Goal: Task Accomplishment & Management: Manage account settings

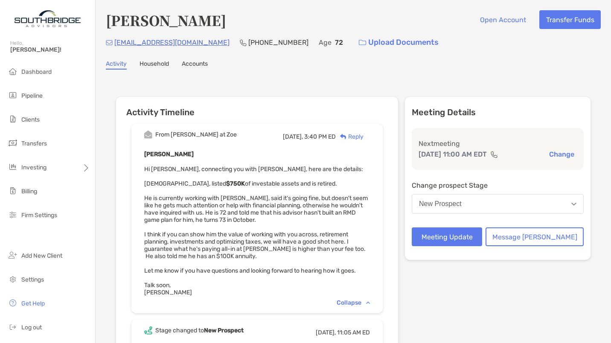
click at [462, 205] on div "New Prospect" at bounding box center [440, 204] width 43 height 8
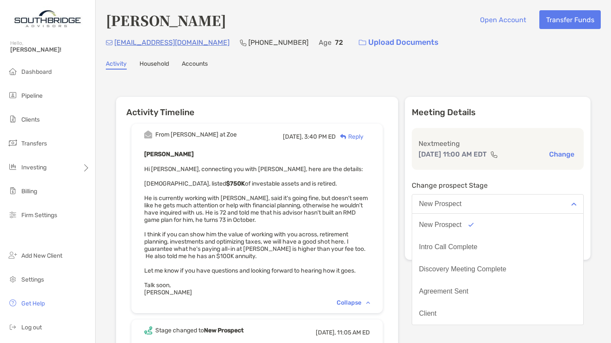
click at [462, 205] on div "New Prospect" at bounding box center [440, 204] width 43 height 8
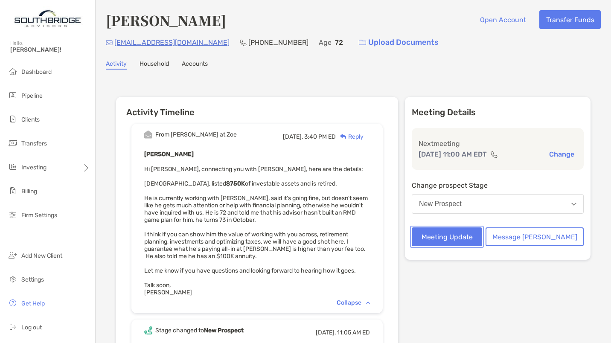
click at [472, 231] on button "Meeting Update" at bounding box center [447, 237] width 70 height 19
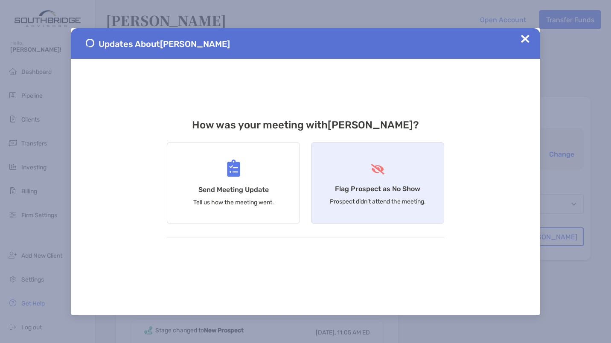
click at [392, 184] on div "Flag Prospect as No Show Prospect didn’t attend the meeting." at bounding box center [377, 183] width 133 height 82
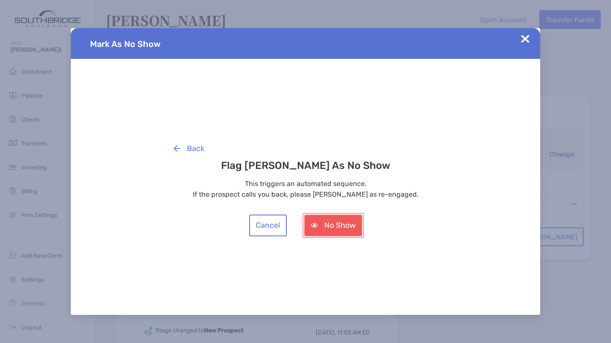
click at [336, 224] on button "No Show" at bounding box center [333, 226] width 58 height 22
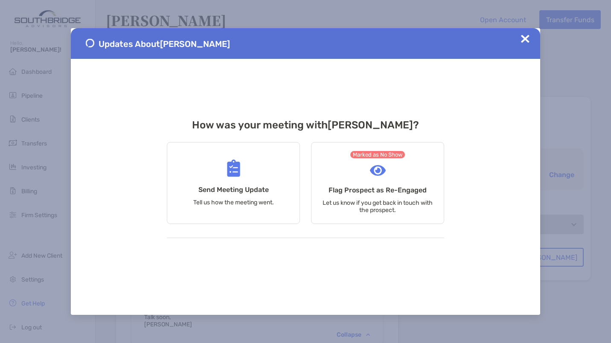
click at [523, 37] on img at bounding box center [525, 39] width 9 height 9
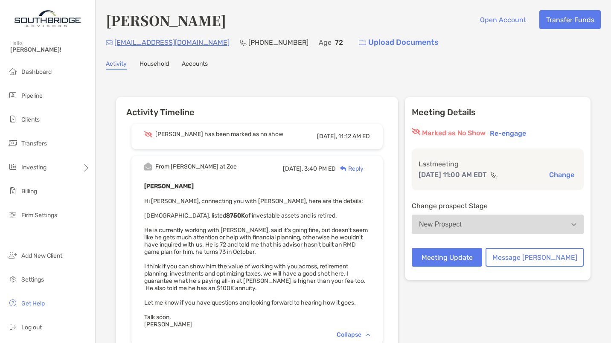
click at [364, 168] on div "Reply" at bounding box center [350, 168] width 28 height 9
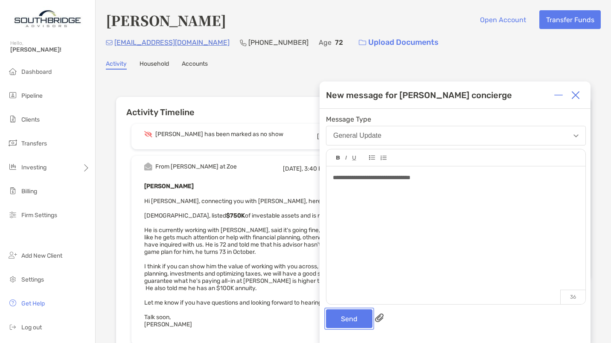
click at [344, 315] on button "Send" at bounding box center [349, 319] width 47 height 19
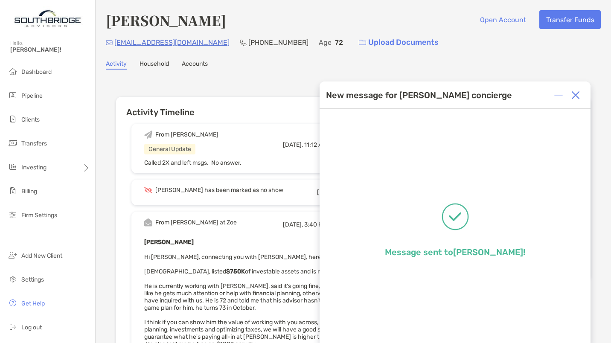
click at [576, 92] on img at bounding box center [576, 95] width 9 height 9
